Goal: Complete application form

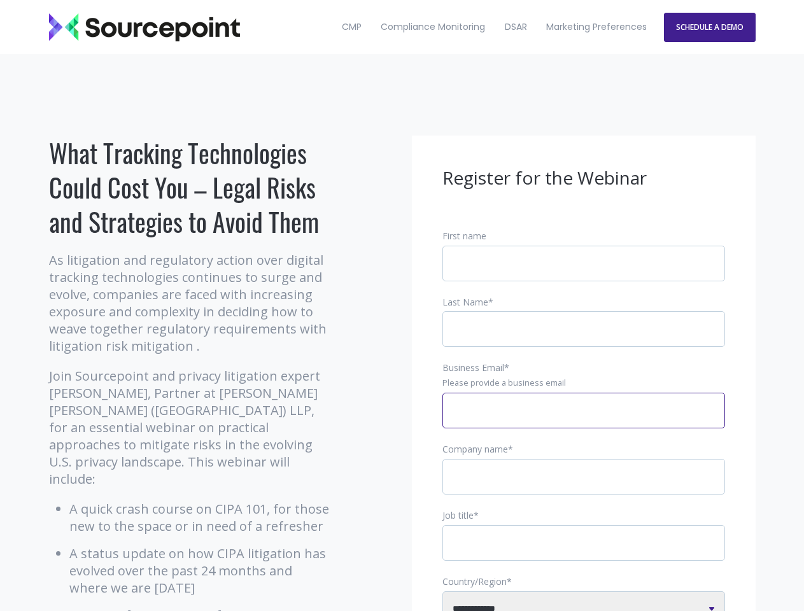
click at [584, 421] on input "Business Email *" at bounding box center [583, 411] width 283 height 36
